Goal: Task Accomplishment & Management: Manage account settings

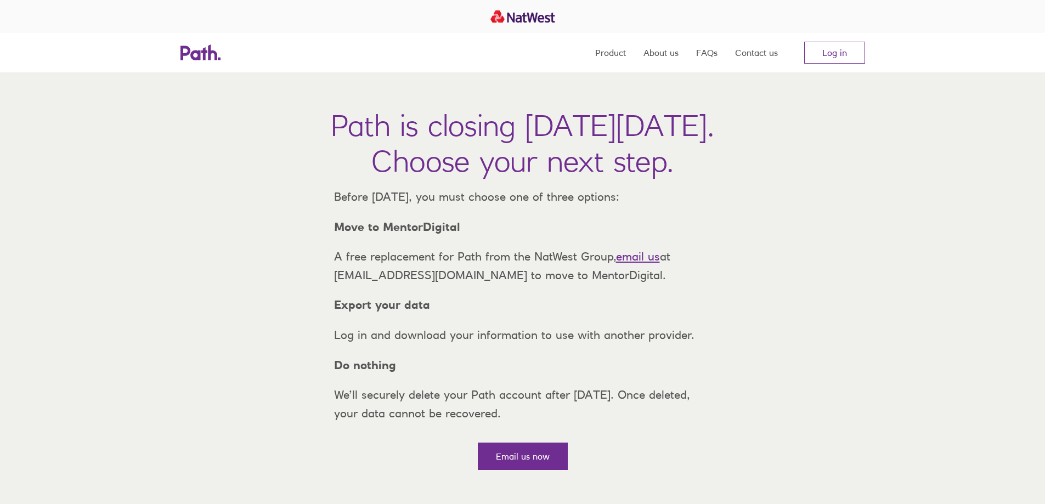
click at [828, 54] on link "Log in" at bounding box center [834, 53] width 61 height 22
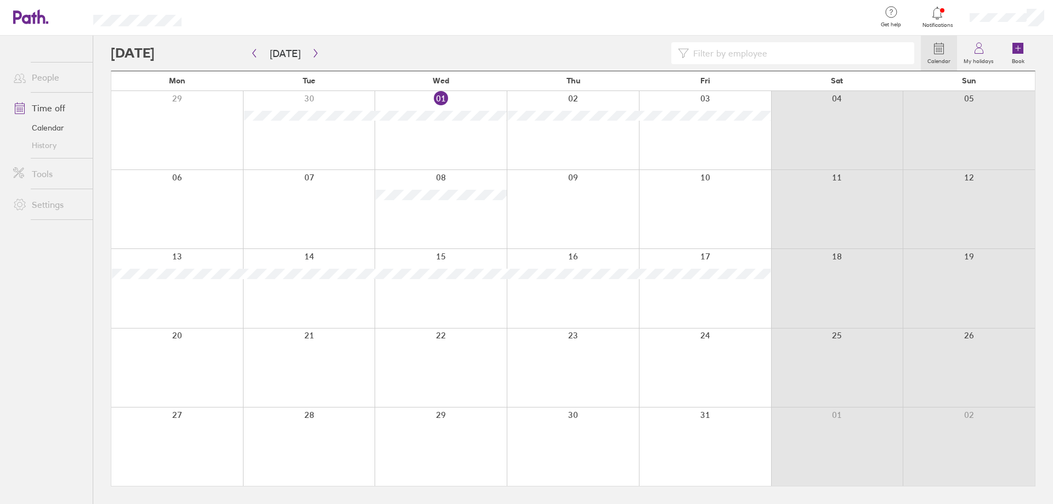
click at [502, 46] on div at bounding box center [516, 53] width 810 height 22
